Goal: Transaction & Acquisition: Purchase product/service

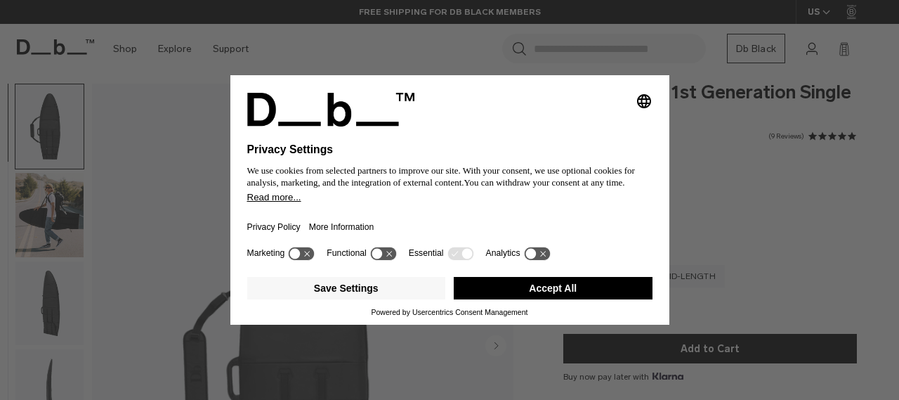
click at [388, 254] on icon at bounding box center [383, 253] width 26 height 13
click at [379, 254] on icon at bounding box center [377, 253] width 6 height 5
click at [381, 288] on button "Save Settings" at bounding box center [346, 288] width 199 height 22
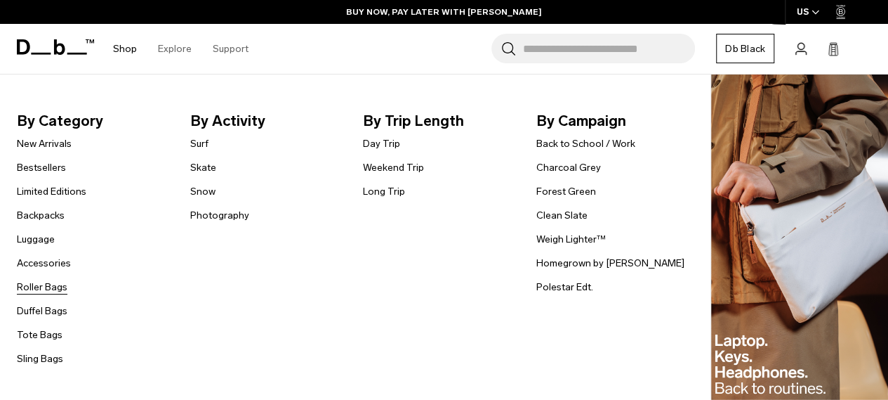
click at [51, 287] on link "Roller Bags" at bounding box center [42, 287] width 51 height 15
click at [198, 143] on link "Surf" at bounding box center [199, 143] width 18 height 15
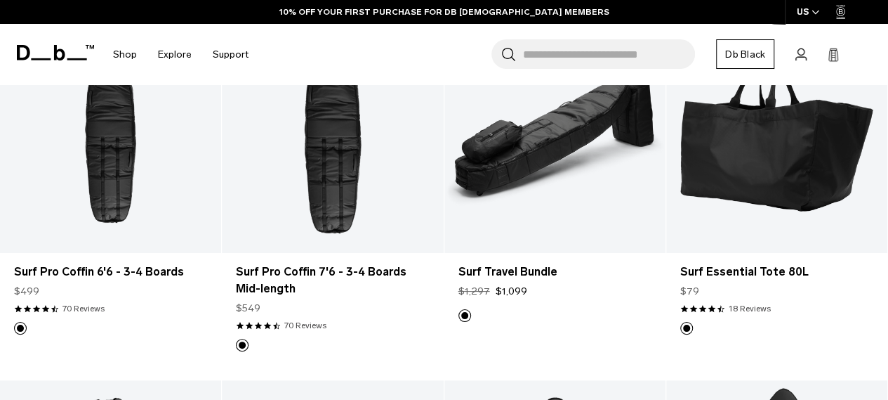
scroll to position [263, 0]
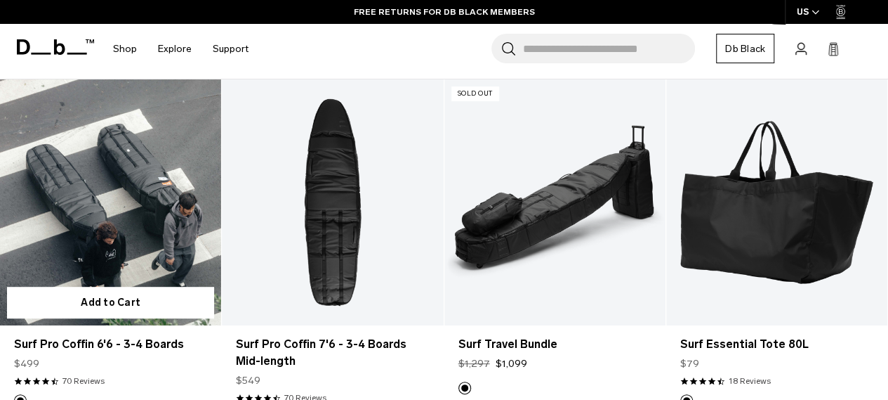
click at [135, 176] on link "Surf Pro Coffin 6'6 - 3-4 Boards" at bounding box center [110, 202] width 221 height 246
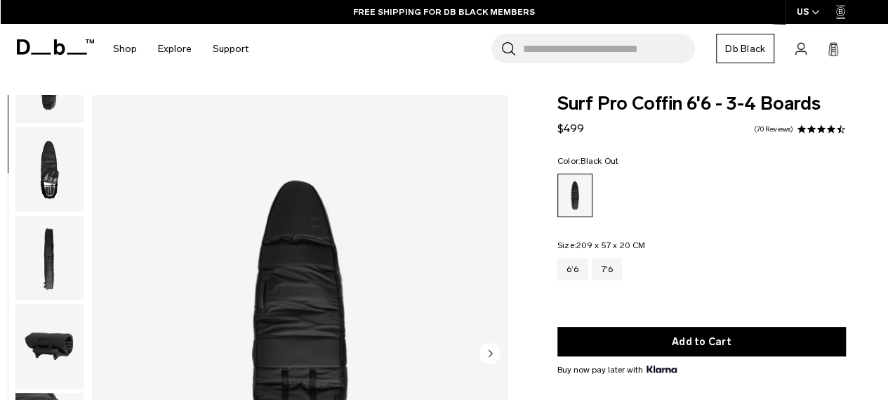
scroll to position [235, 0]
click at [53, 273] on img "button" at bounding box center [49, 256] width 68 height 84
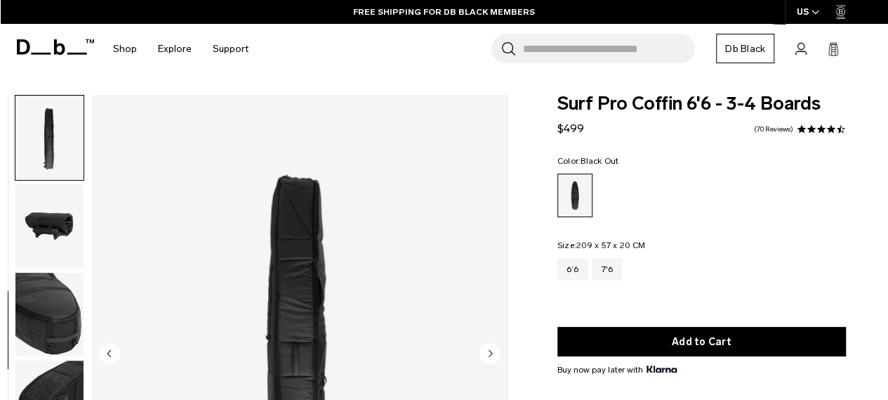
scroll to position [354, 0]
click at [57, 317] on img "button" at bounding box center [49, 314] width 68 height 84
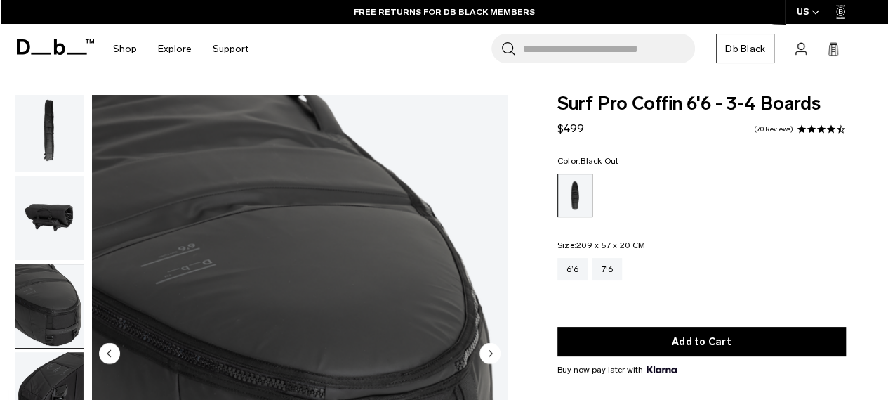
click at [79, 368] on img "button" at bounding box center [49, 394] width 68 height 84
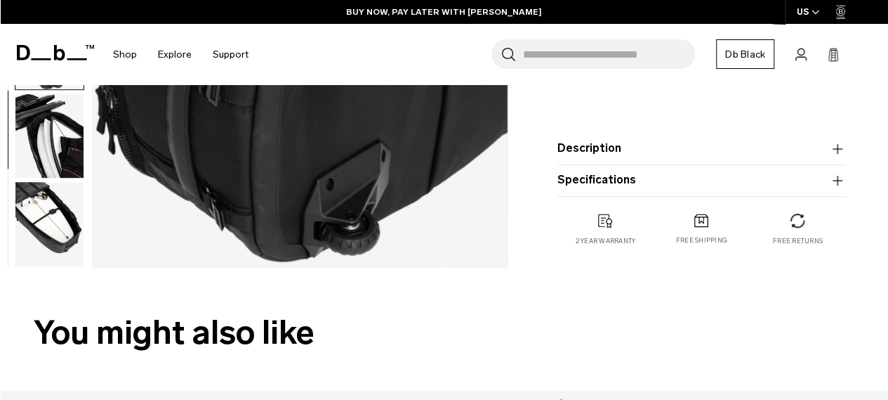
scroll to position [348, 0]
click at [840, 145] on icon "button" at bounding box center [837, 148] width 17 height 17
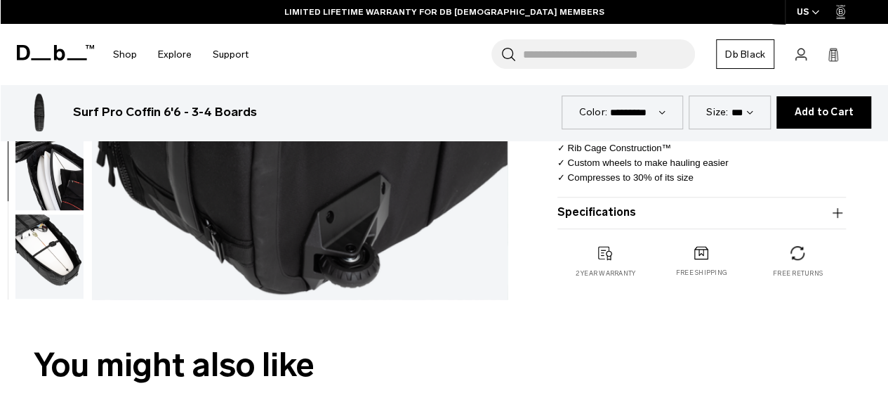
scroll to position [438, 0]
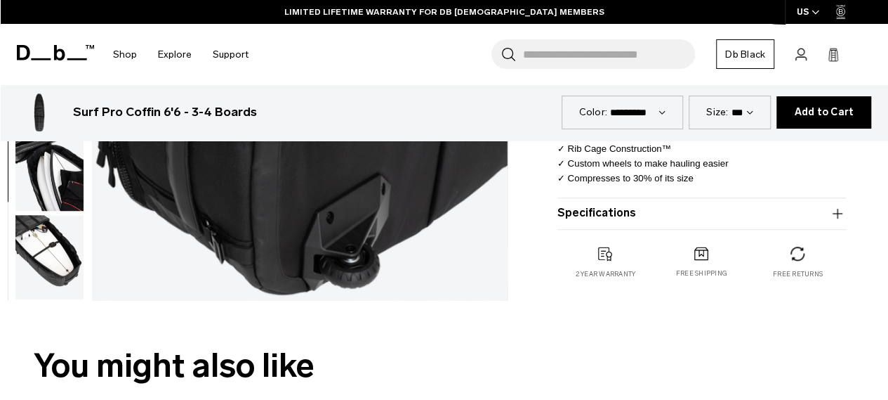
click at [842, 214] on icon "button" at bounding box center [837, 213] width 17 height 17
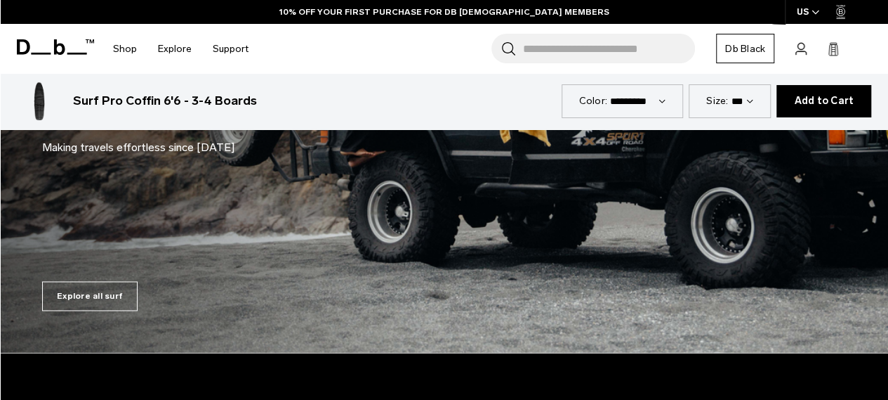
scroll to position [3647, 0]
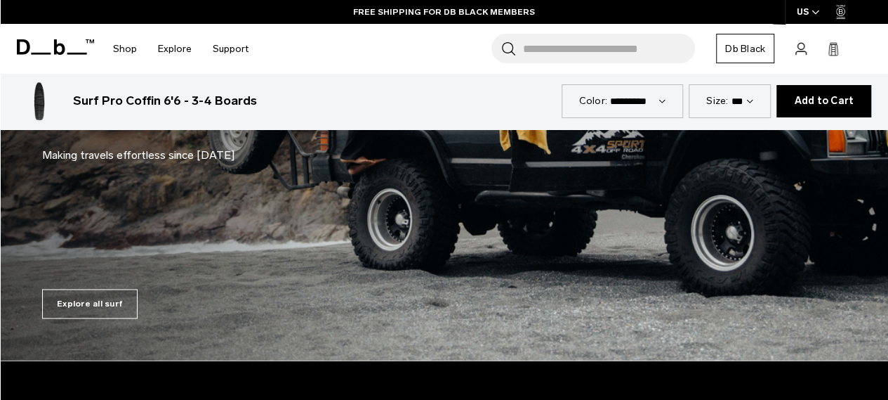
click at [666, 103] on select "*********" at bounding box center [637, 101] width 55 height 12
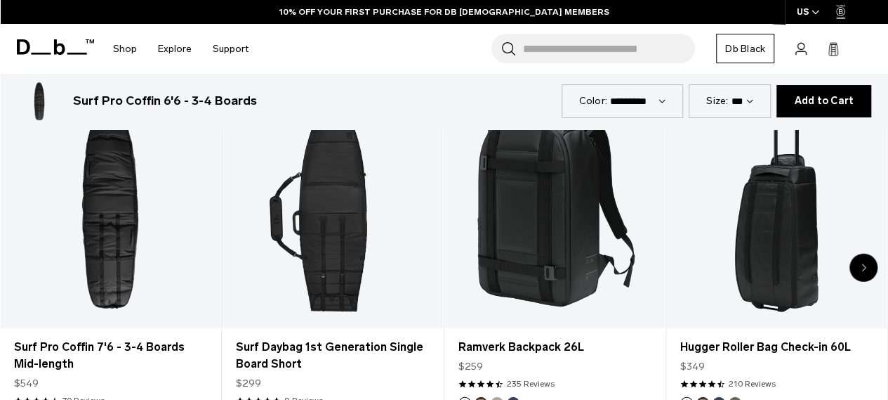
scroll to position [1866, 0]
